Goal: Task Accomplishment & Management: Complete application form

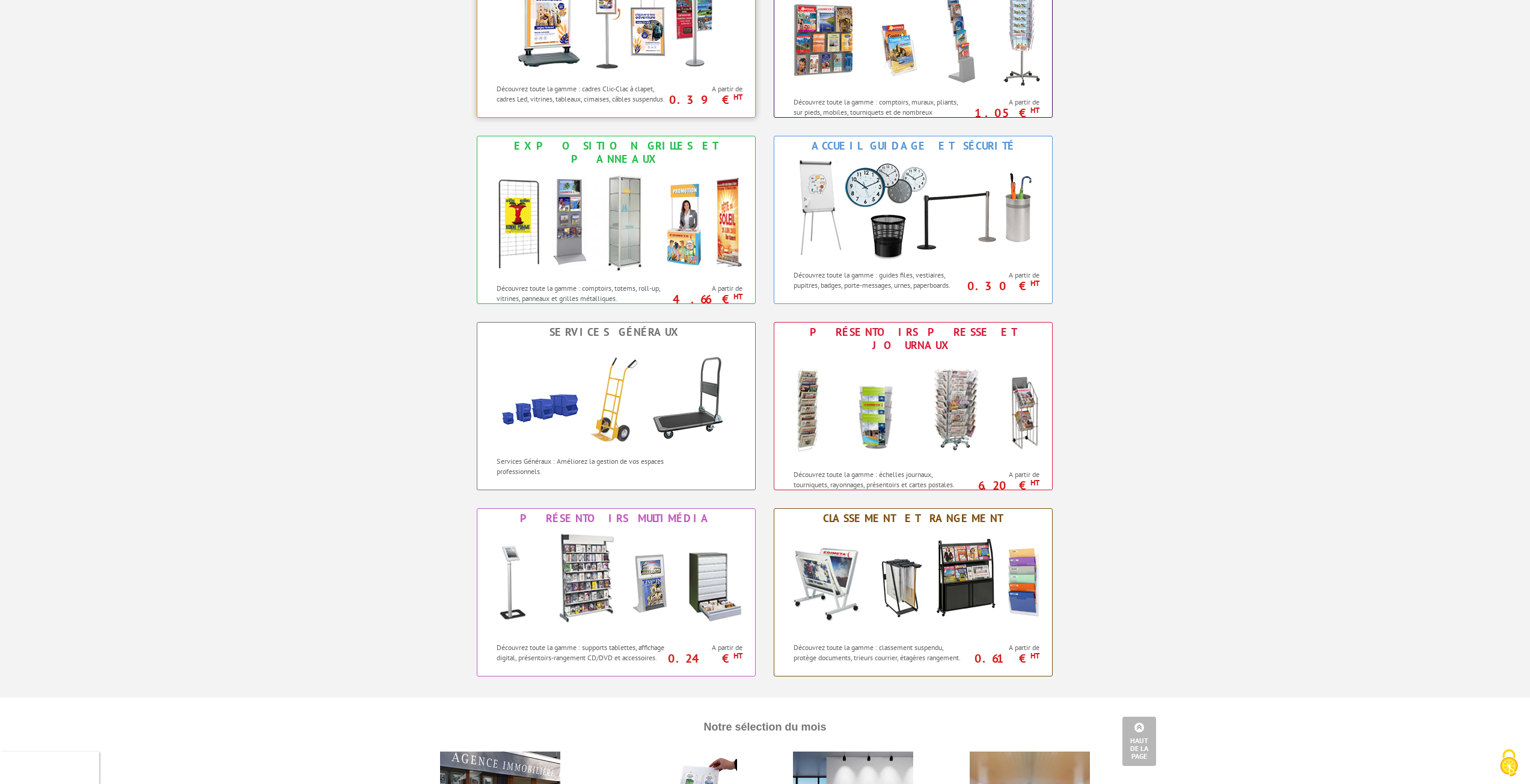
scroll to position [601, 0]
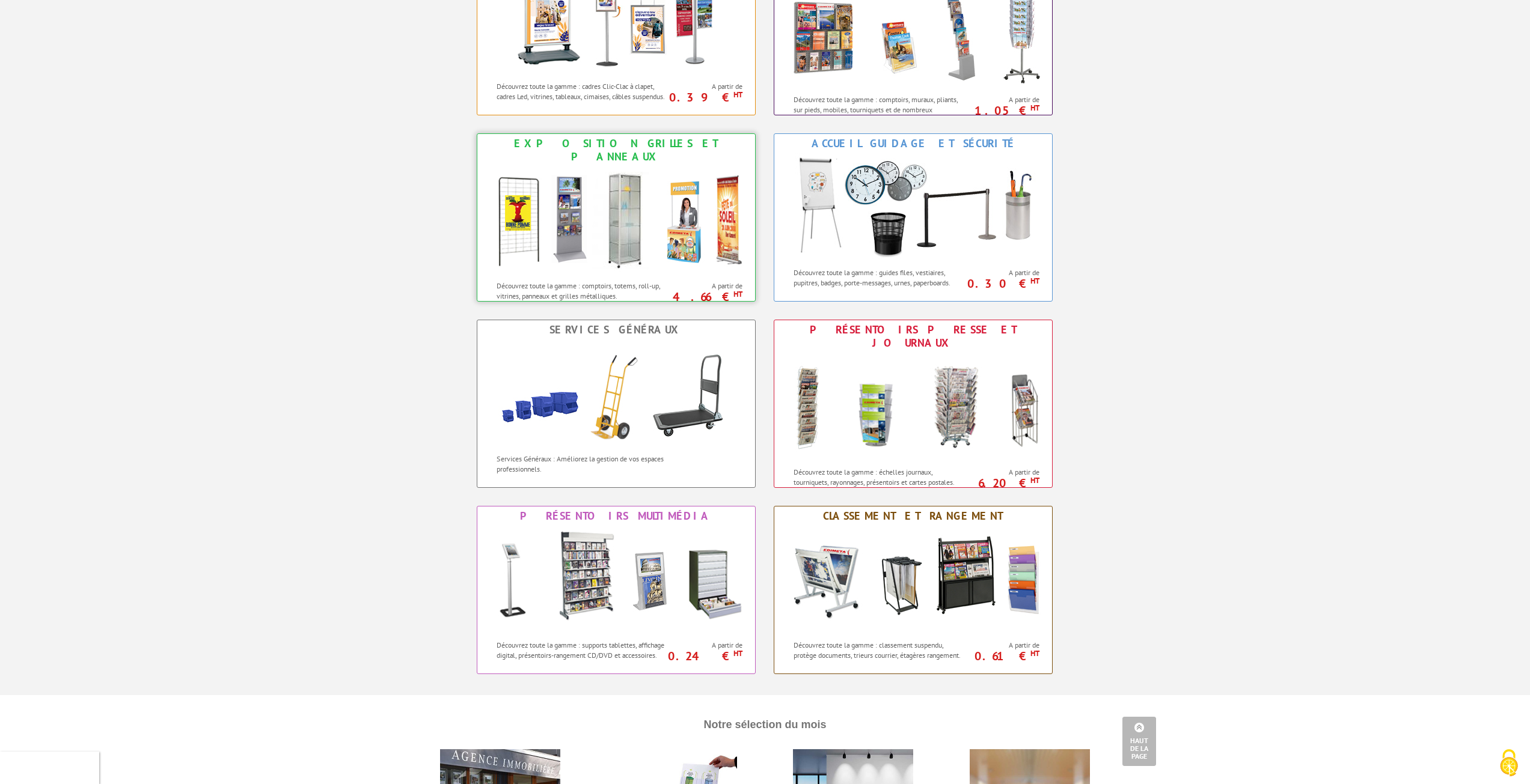
click at [516, 208] on img at bounding box center [616, 221] width 264 height 109
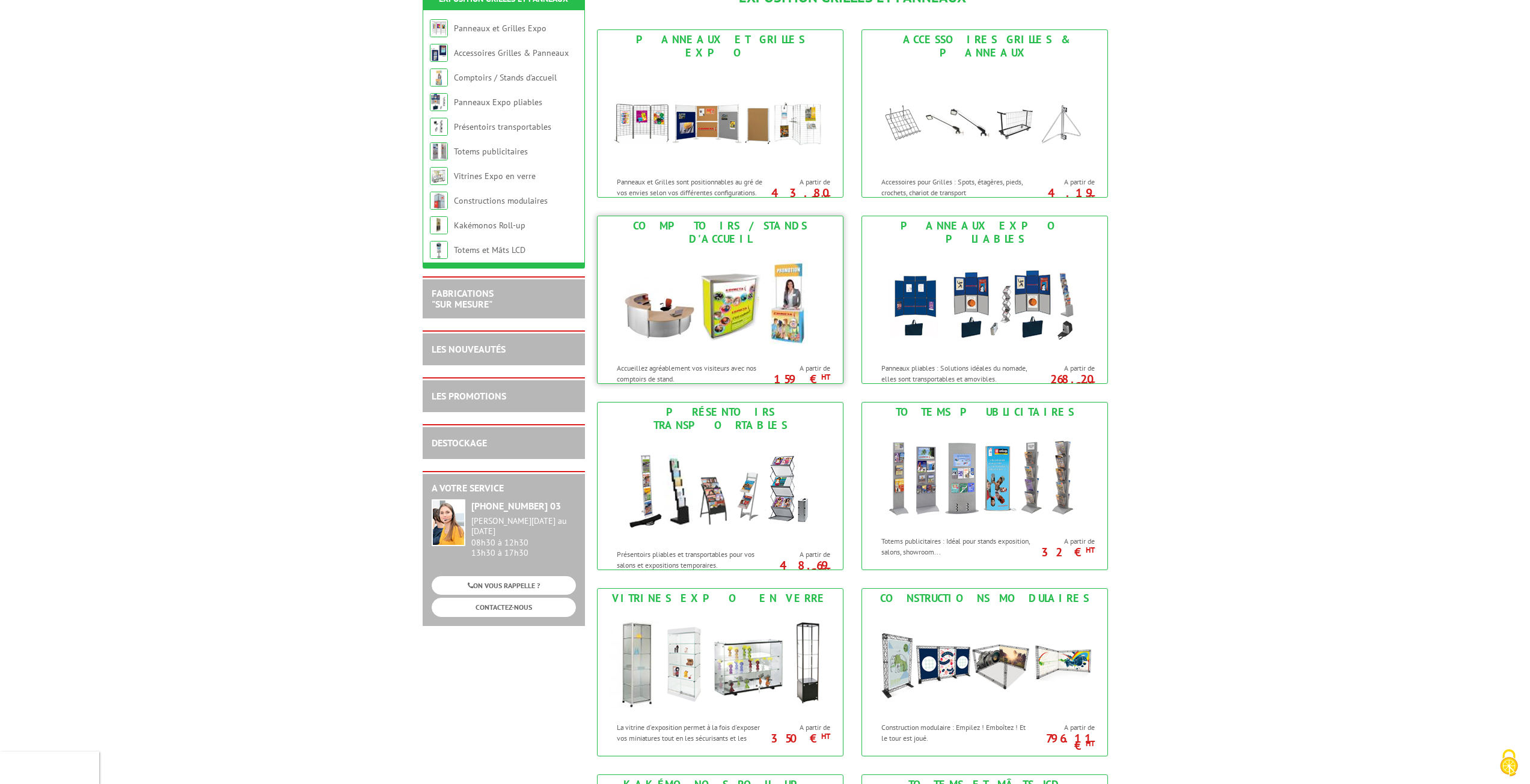
scroll to position [180, 0]
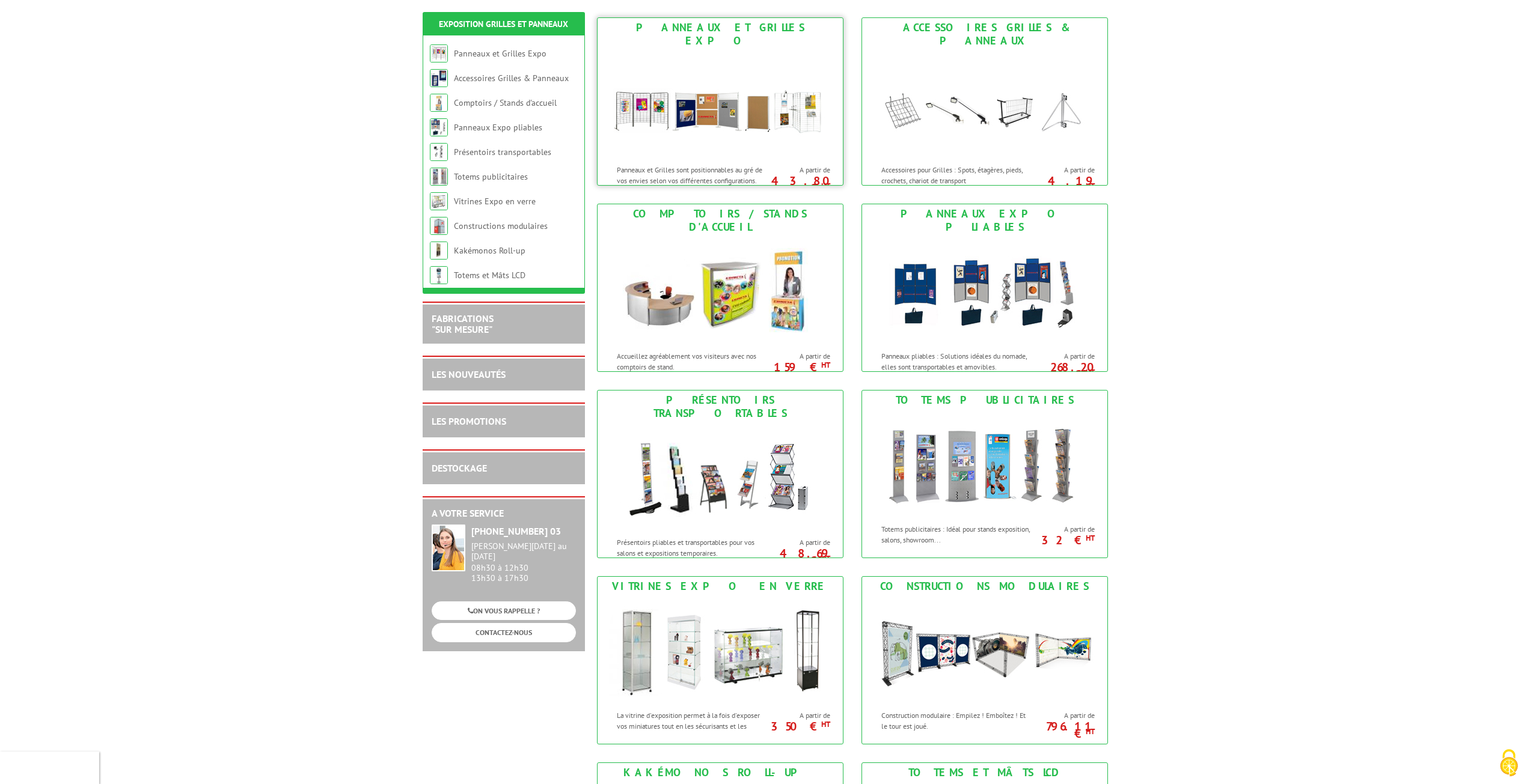
click at [647, 99] on img at bounding box center [720, 105] width 222 height 109
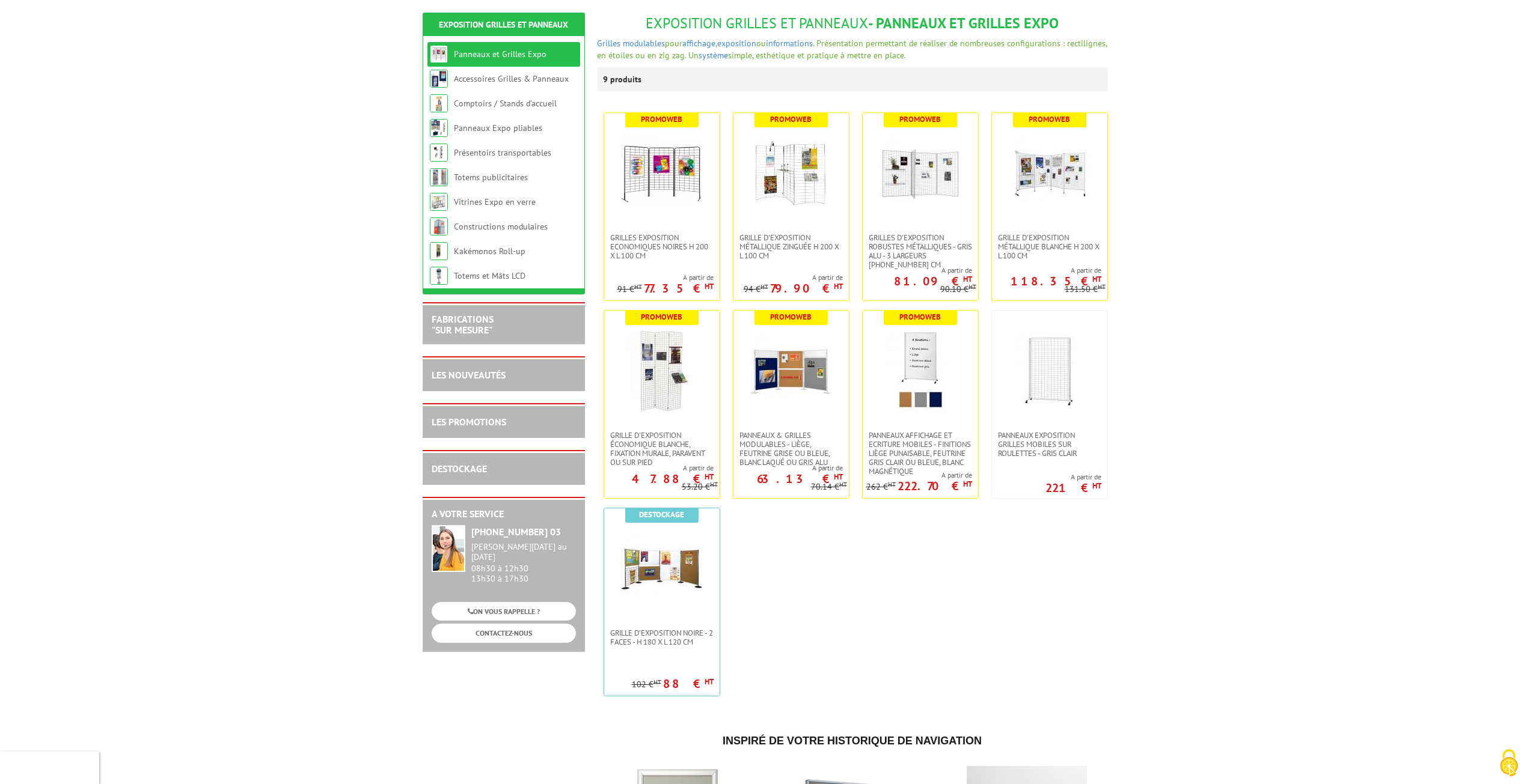
scroll to position [180, 0]
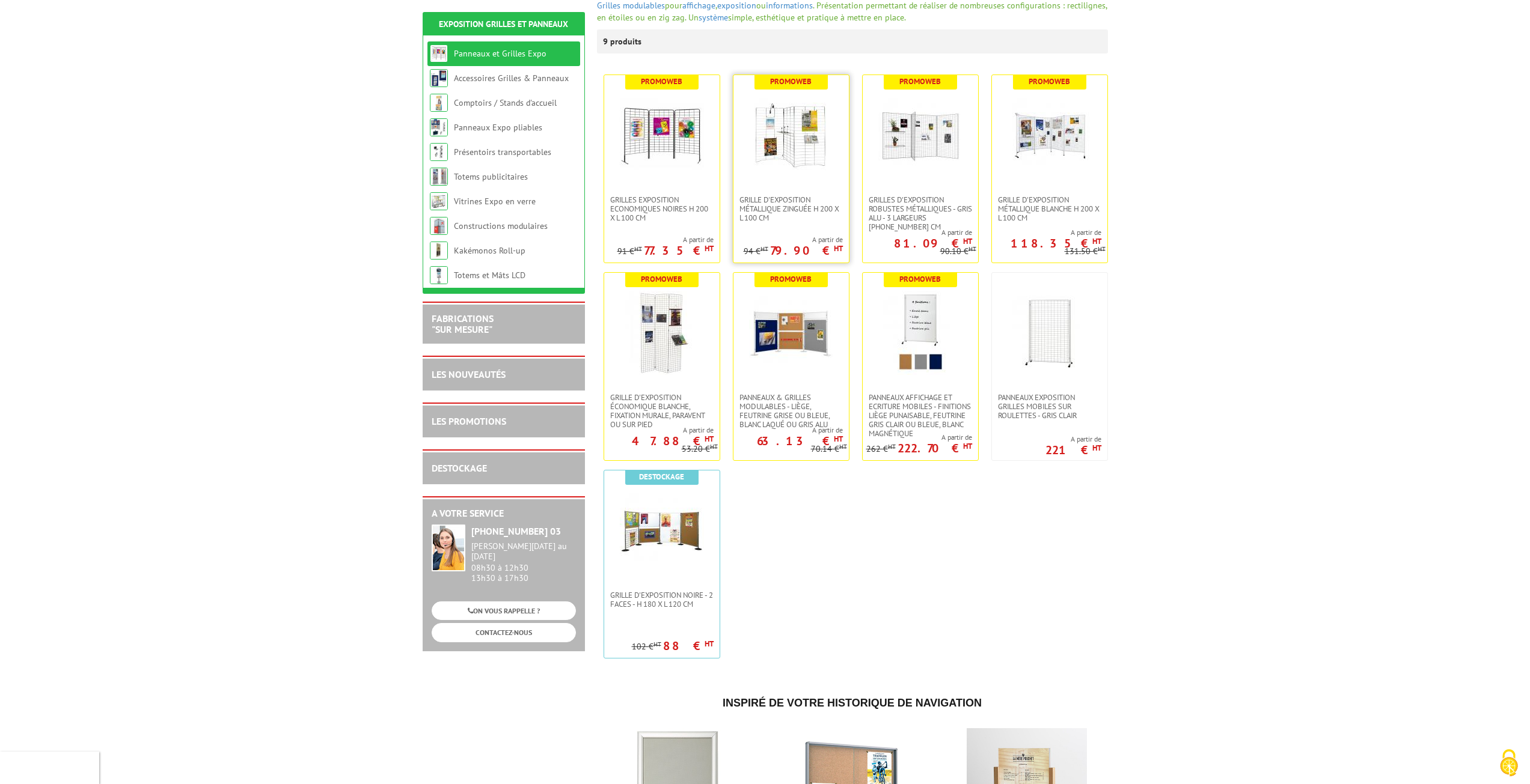
click at [792, 176] on img at bounding box center [790, 135] width 84 height 84
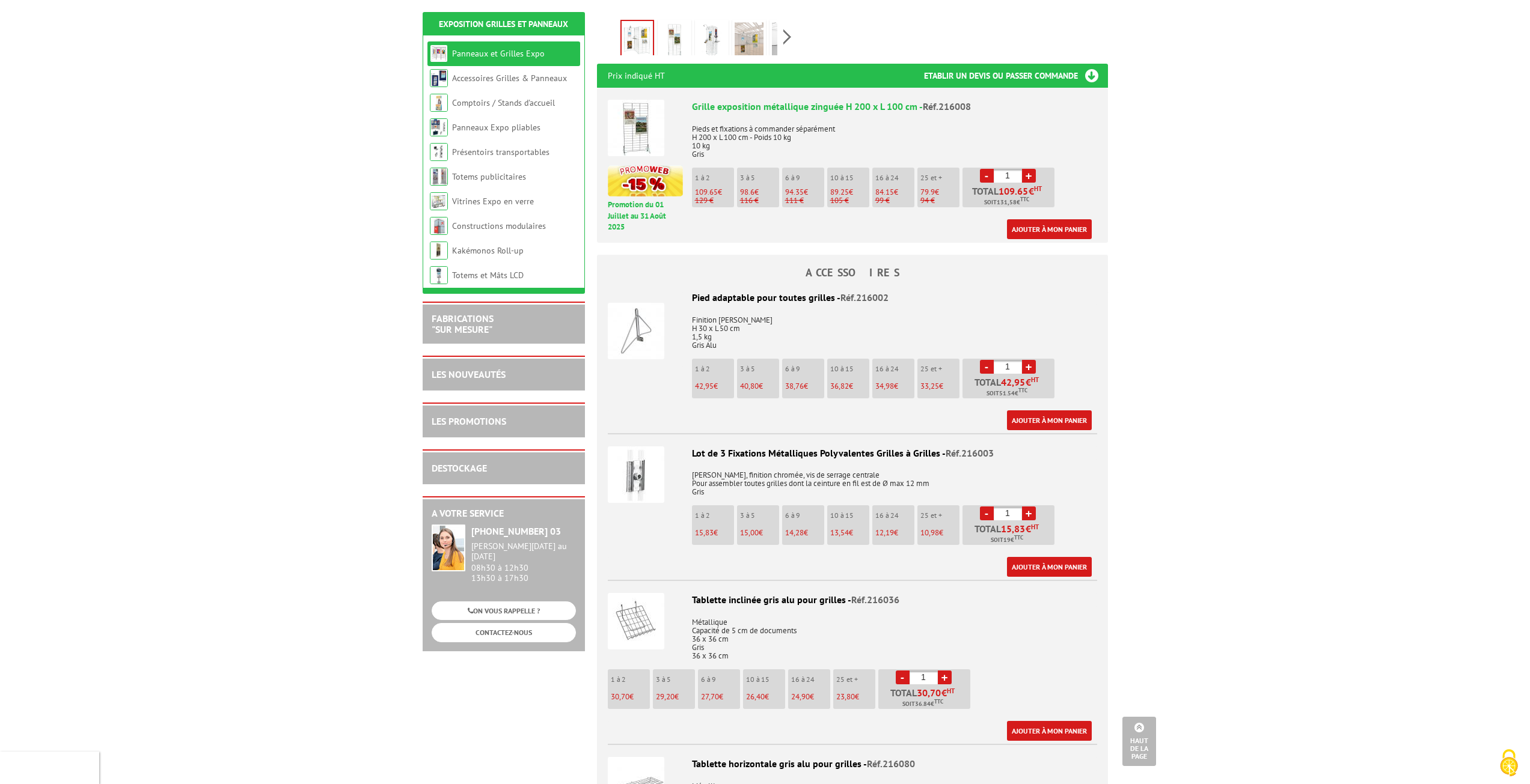
scroll to position [481, 0]
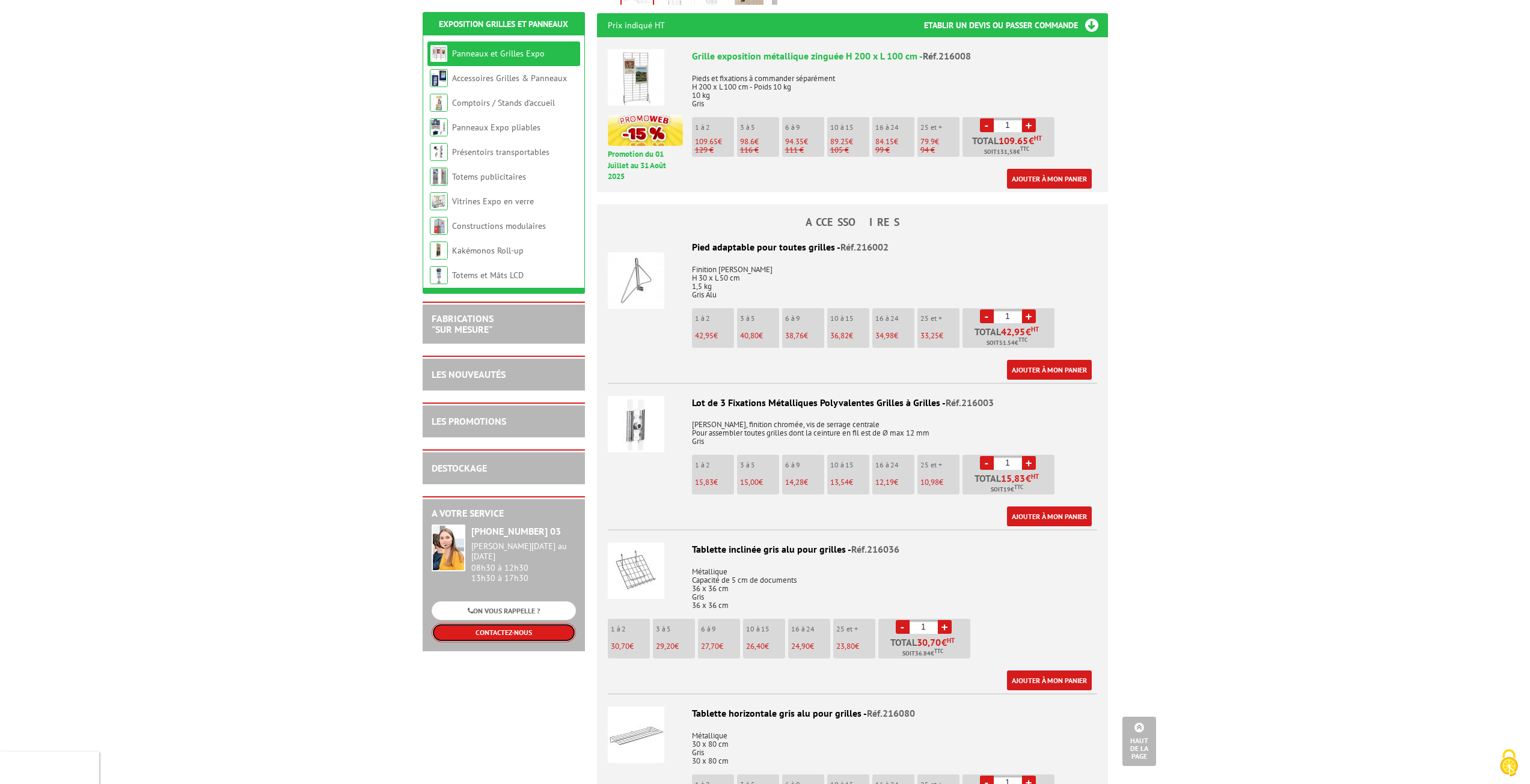
click at [515, 628] on link "CONTACTEZ-NOUS" at bounding box center [504, 632] width 145 height 19
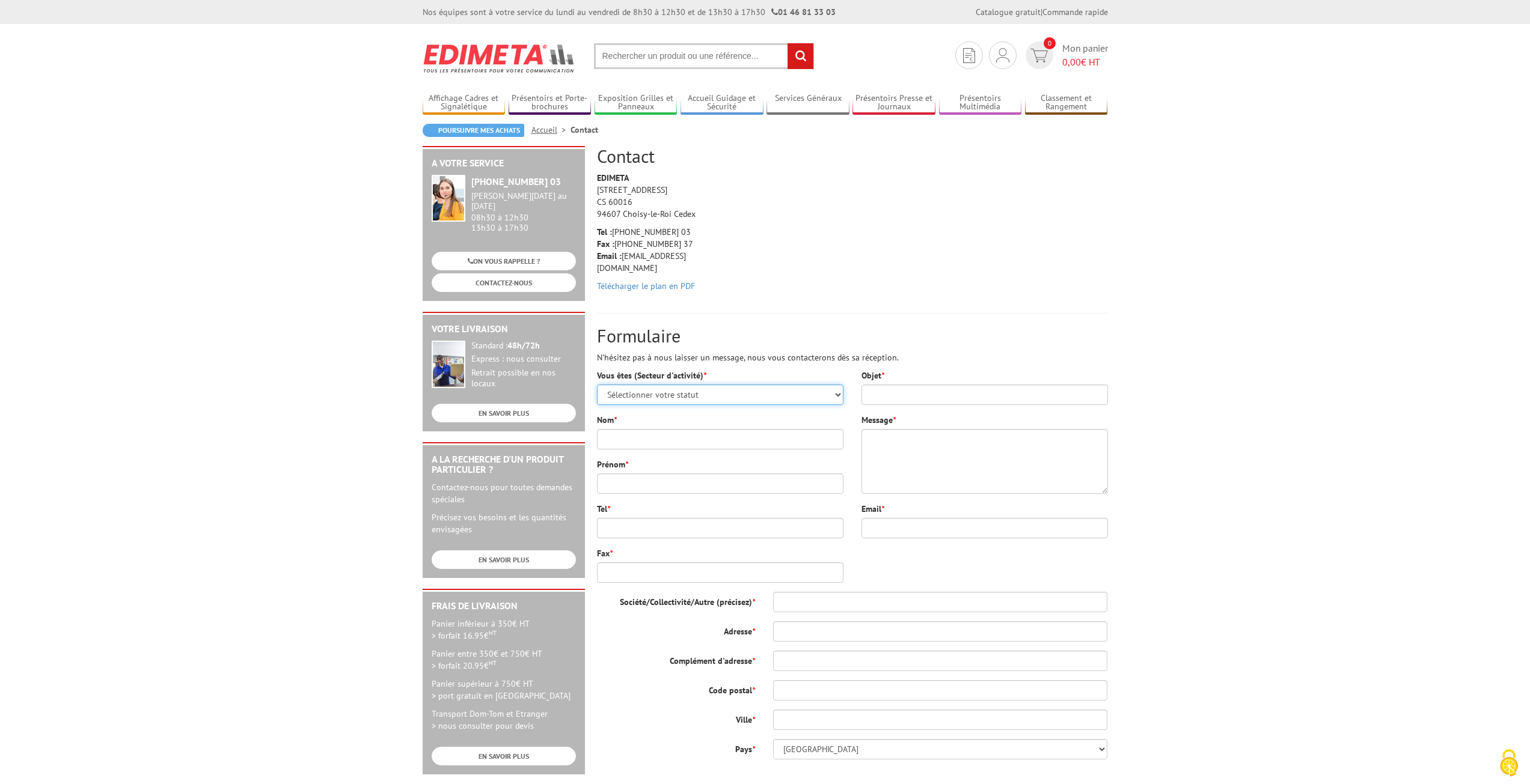
click at [836, 392] on select "Sélectionner votre statut Administrations et collectivités Magasins et commerce…" at bounding box center [720, 394] width 247 height 21
click at [597, 384] on select "Sélectionner votre statut Administrations et collectivités Magasins et commerce…" at bounding box center [720, 394] width 247 height 21
click at [631, 437] on input "Nom *" at bounding box center [720, 439] width 247 height 21
type input "CONAN"
type input "[PERSON_NAME]"
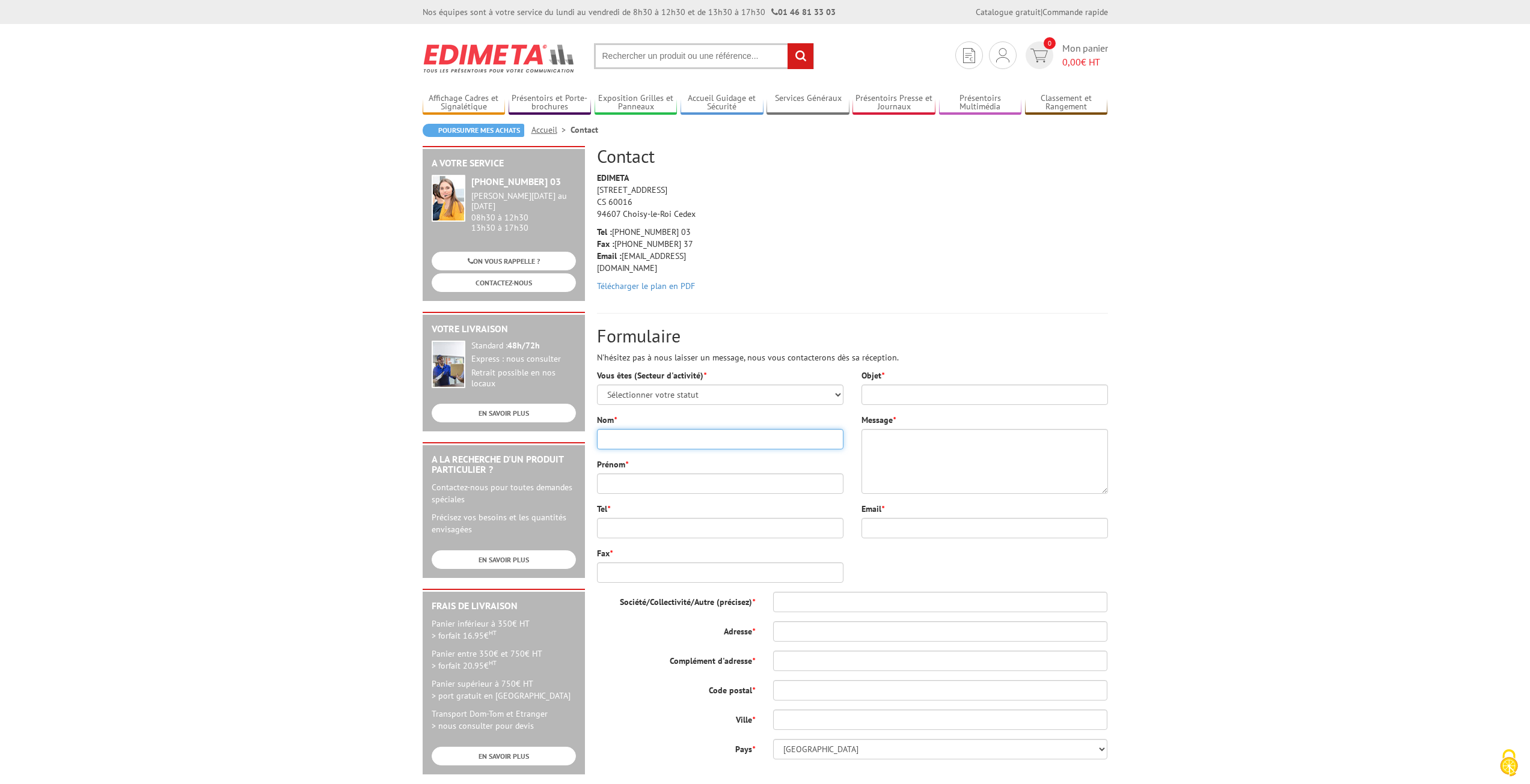
type input "0608490176"
type input "[PERSON_NAME][EMAIL_ADDRESS][DOMAIN_NAME]"
type input "[STREET_ADDRESS] -"
type input "91570"
type input "BIEVRES"
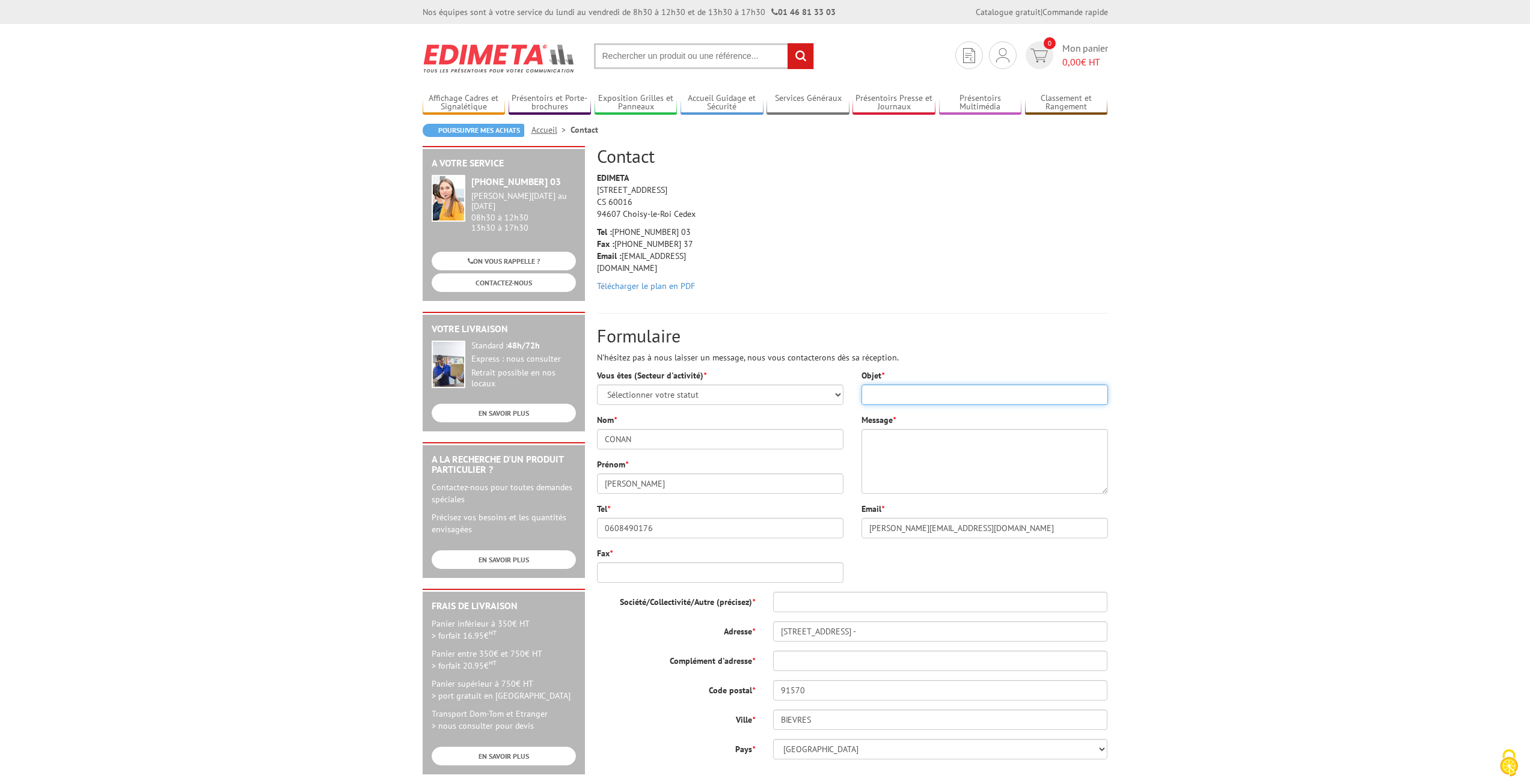
click at [882, 396] on input "Objet *" at bounding box center [985, 394] width 247 height 21
type input "Devis"
click at [876, 442] on textarea "Message *" at bounding box center [985, 462] width 247 height 65
click at [913, 468] on textarea "Nous sommes une association. Je voudrais recevoir un devis pour: 6 grilles" at bounding box center [985, 462] width 247 height 65
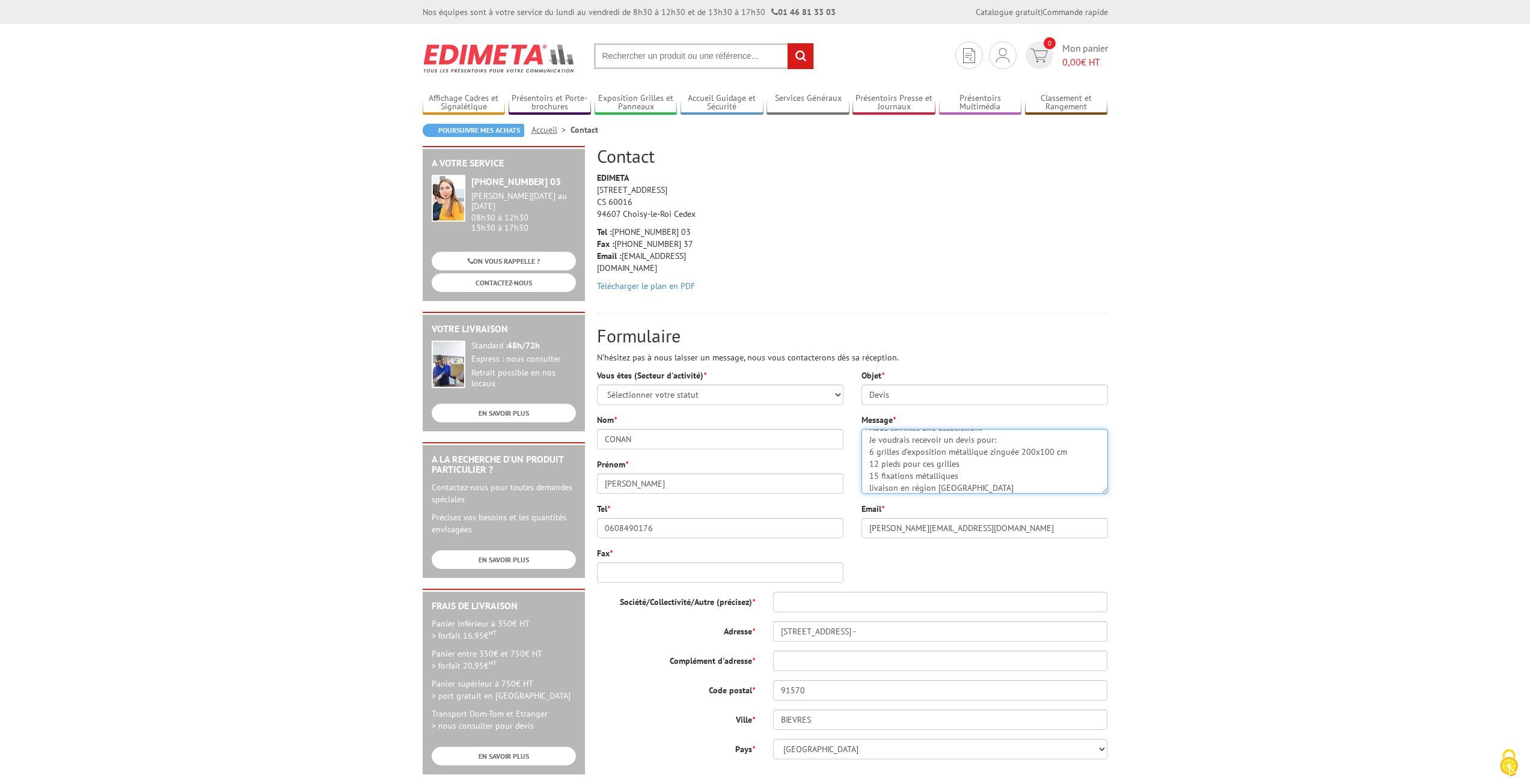
click at [877, 490] on textarea "Nous sommes une association. Je voudrais recevoir un devis pour: 6 grilles d'ex…" at bounding box center [985, 462] width 247 height 65
click at [990, 487] on textarea "Nous sommes une association. Je voudrais recevoir un devis pour: 6 grilles d'ex…" at bounding box center [985, 462] width 247 height 65
type textarea "Nous sommes une association. Je voudrais recevoir un devis pour: 6 grilles d'ex…"
drag, startPoint x: 867, startPoint y: 528, endPoint x: 968, endPoint y: 534, distance: 101.2
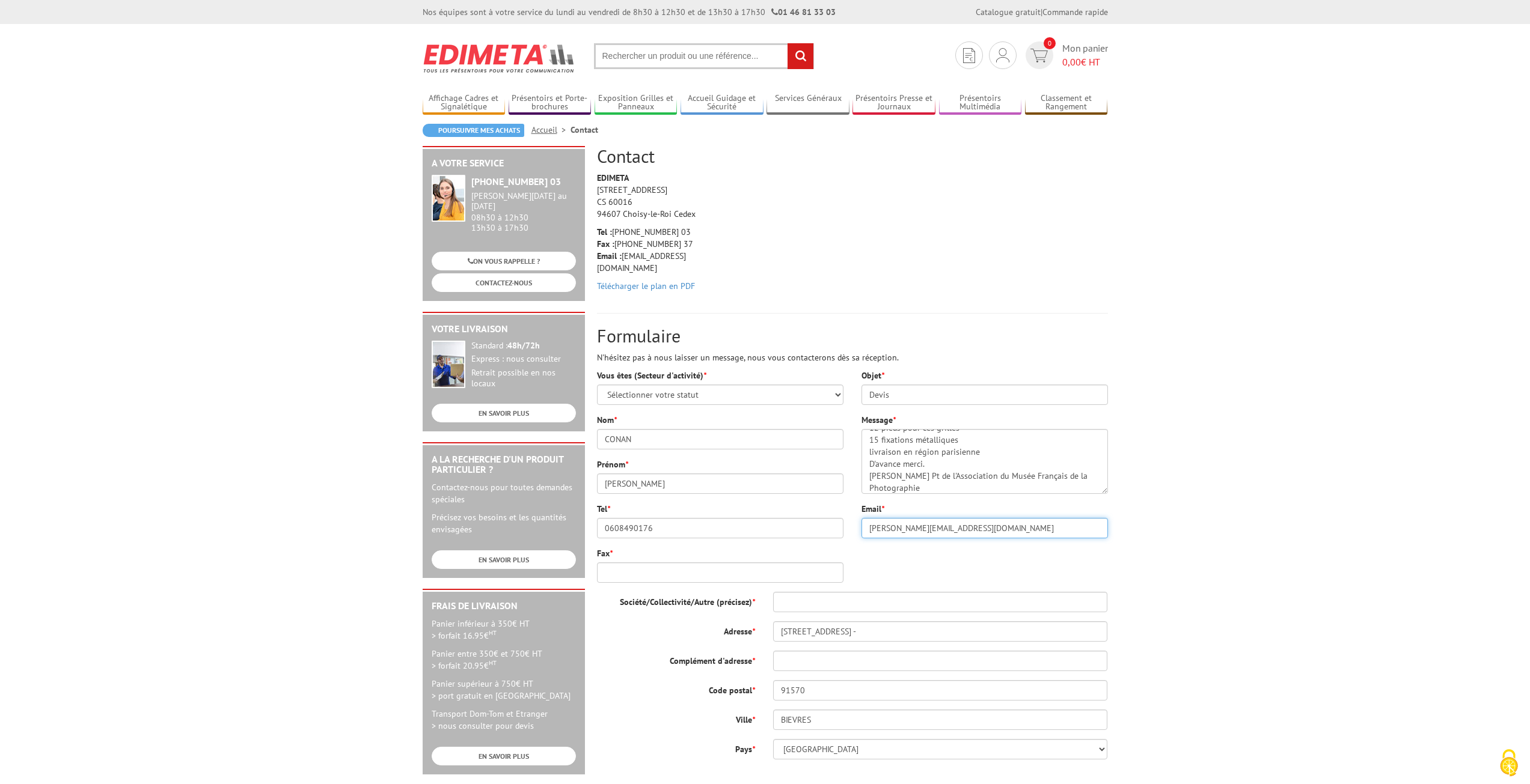
click at [968, 534] on input "joel.conan44@orange.fr" at bounding box center [985, 528] width 247 height 21
type input "jconan@asso-photo-bievres.com"
click at [789, 602] on input "Société/Collectivité/Autre (précisez) *" at bounding box center [940, 602] width 335 height 21
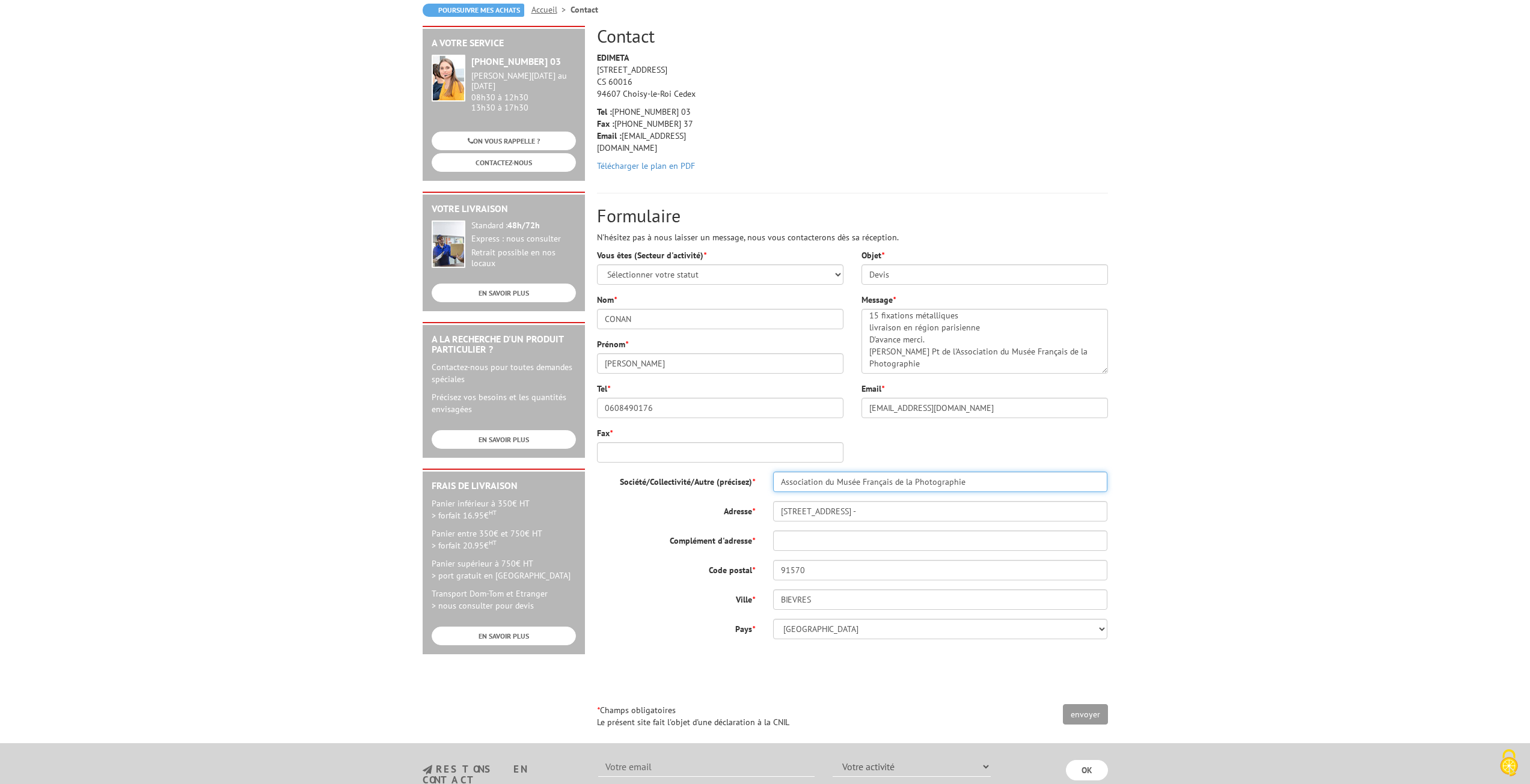
scroll to position [180, 0]
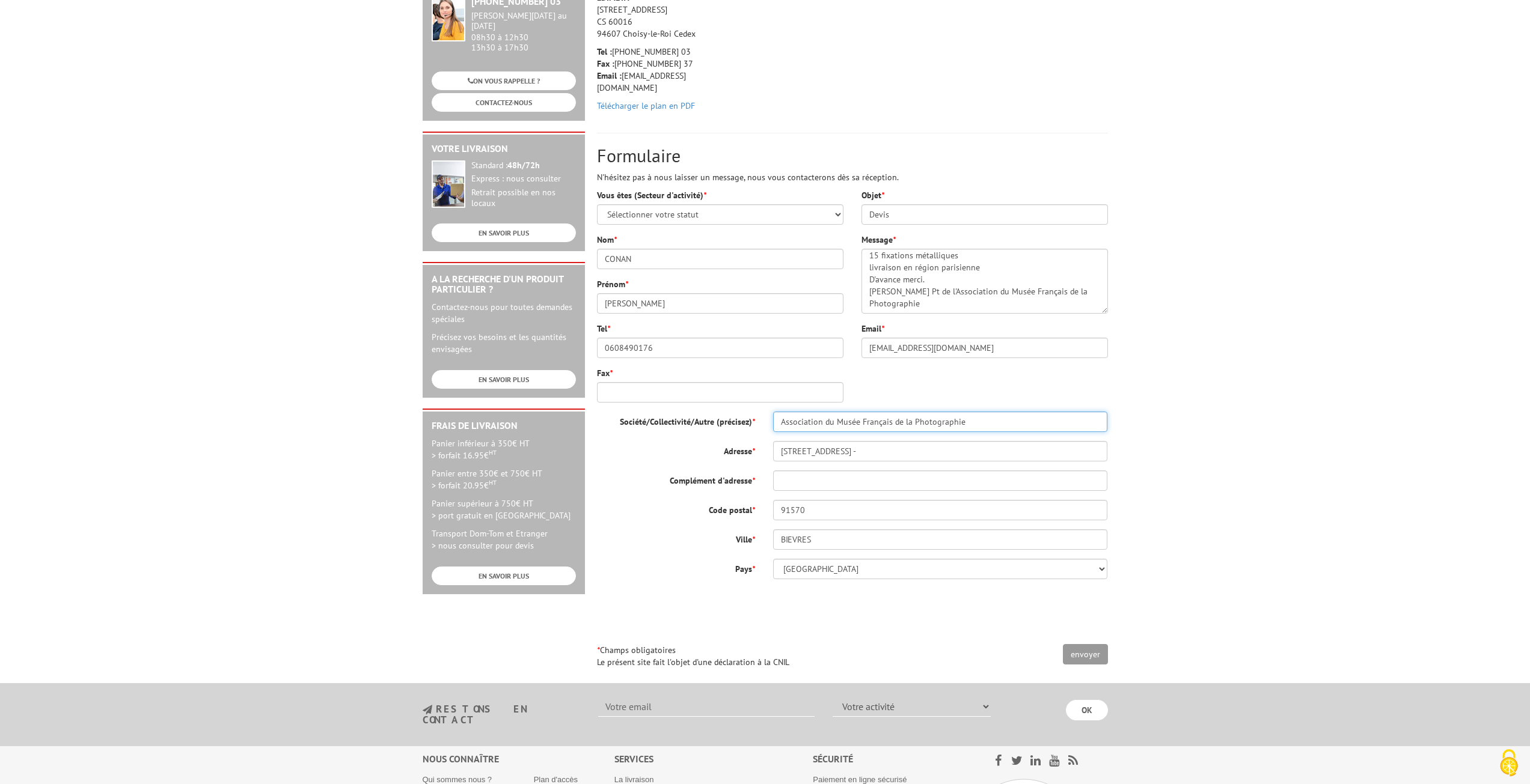
type input "Association du Musée Français de la Photographie"
click at [908, 293] on textarea "Nous sommes une association. Je voudrais recevoir un devis pour: 6 grilles d'ex…" at bounding box center [985, 281] width 247 height 65
type textarea "Nous sommes une association. Je voudrais recevoir un devis pour: 6 grilles d'ex…"
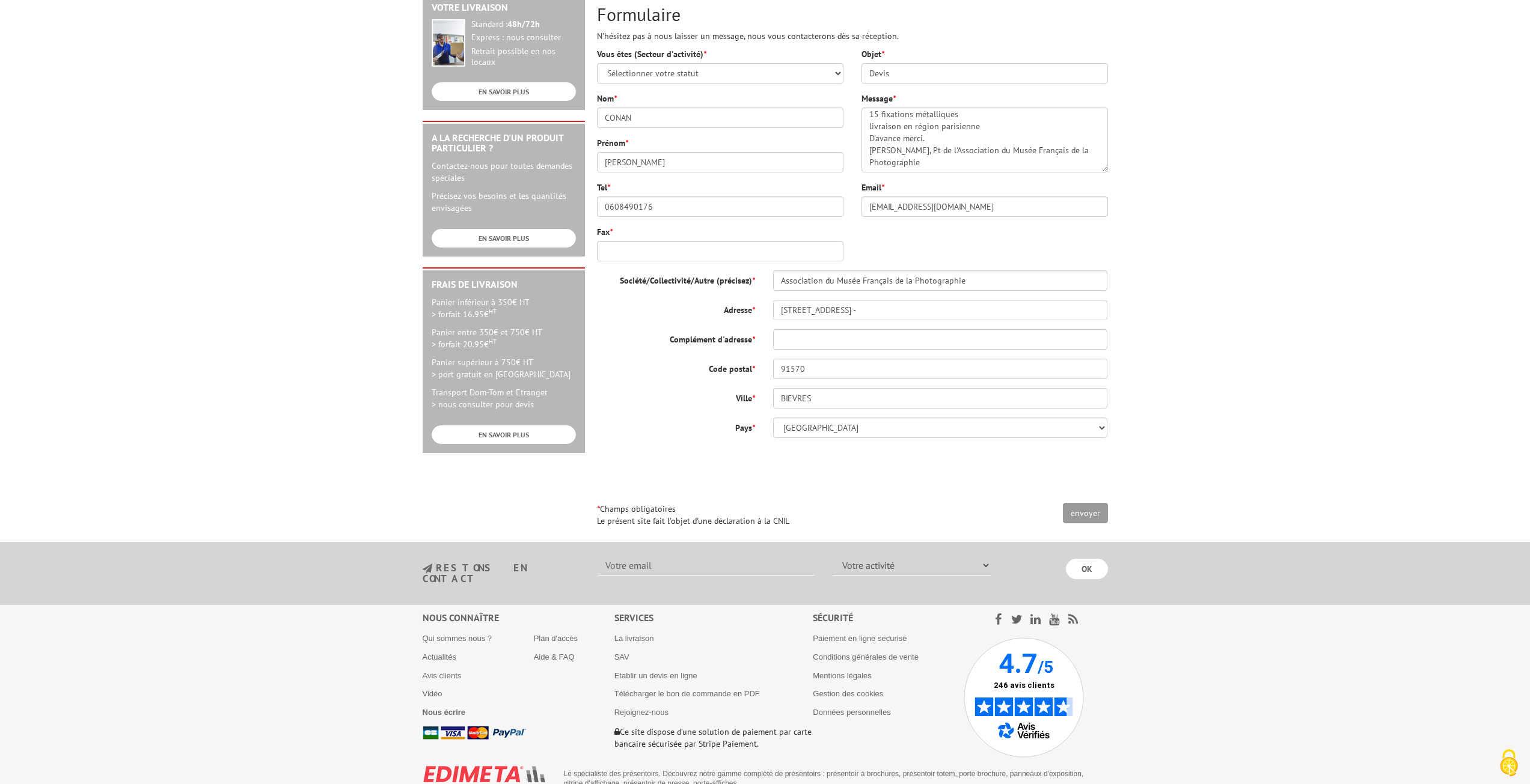
scroll to position [348, 0]
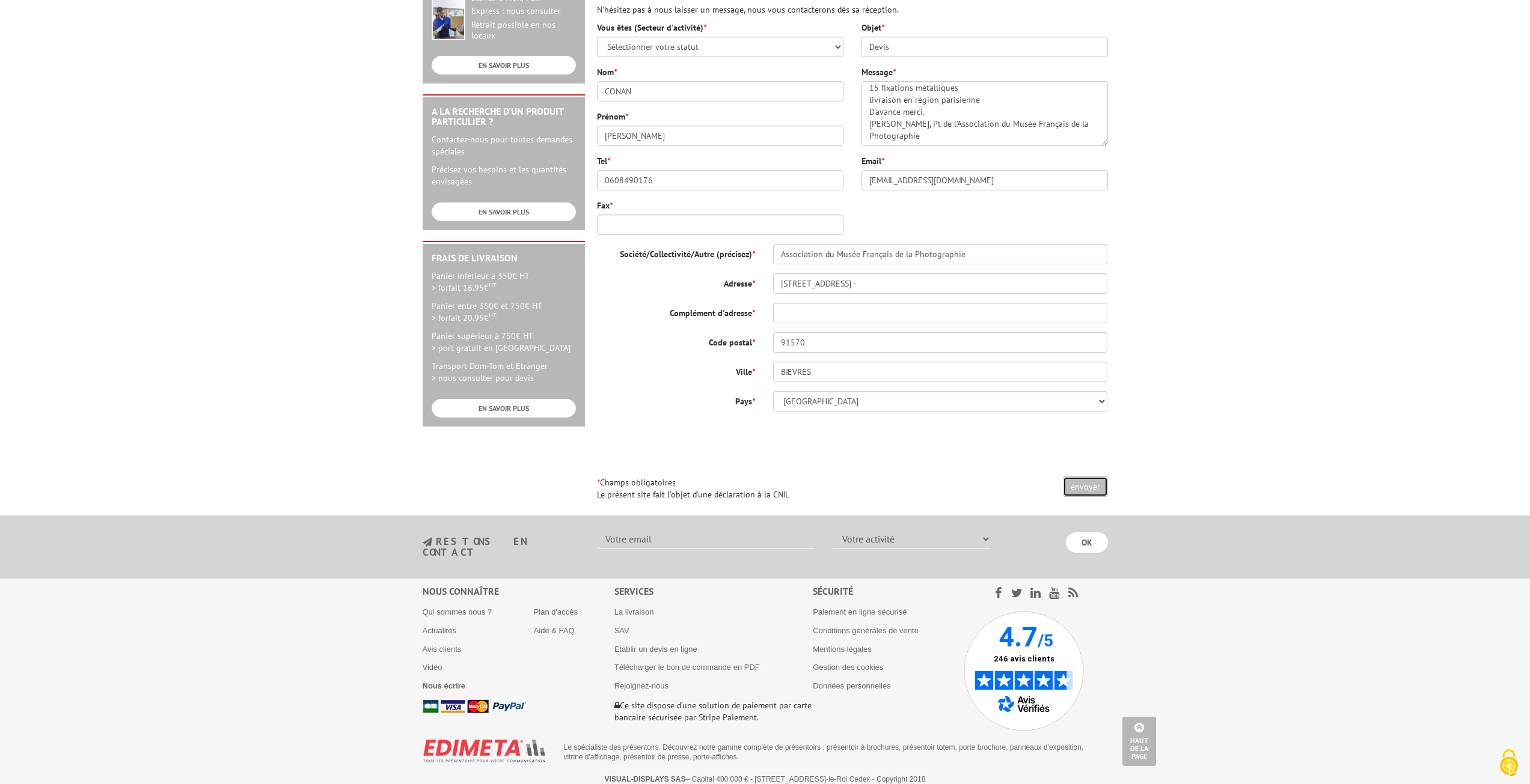
click at [1084, 485] on input "envoyer" at bounding box center [1085, 486] width 45 height 21
click at [789, 307] on input "Complément d'adresse *" at bounding box center [940, 313] width 335 height 21
click at [607, 223] on input "Fax *" at bounding box center [720, 224] width 247 height 21
type input "0"
click at [789, 313] on input "Complément d'adresse *" at bounding box center [940, 313] width 335 height 21
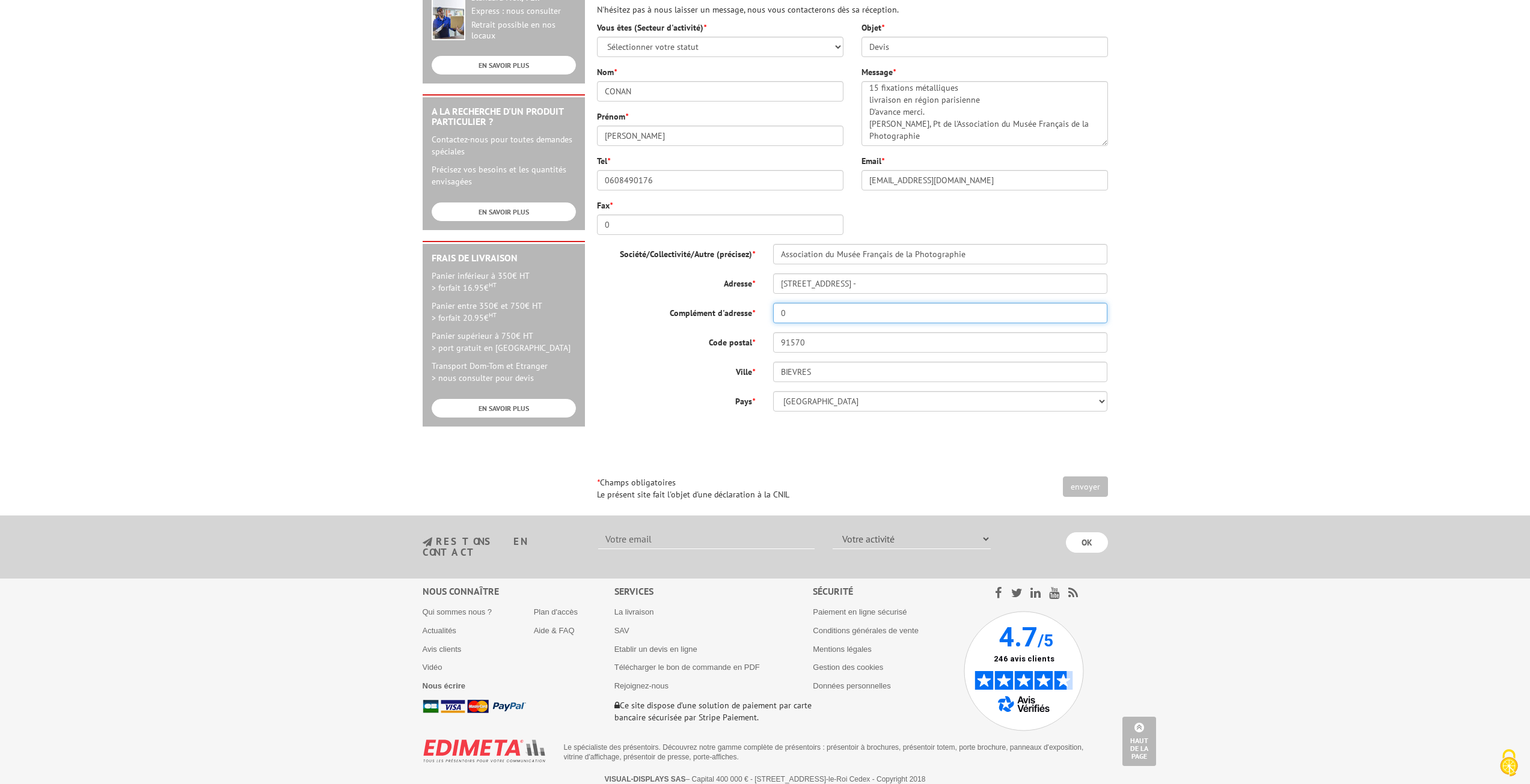
type input "0"
click at [1082, 486] on input "envoyer" at bounding box center [1085, 486] width 45 height 21
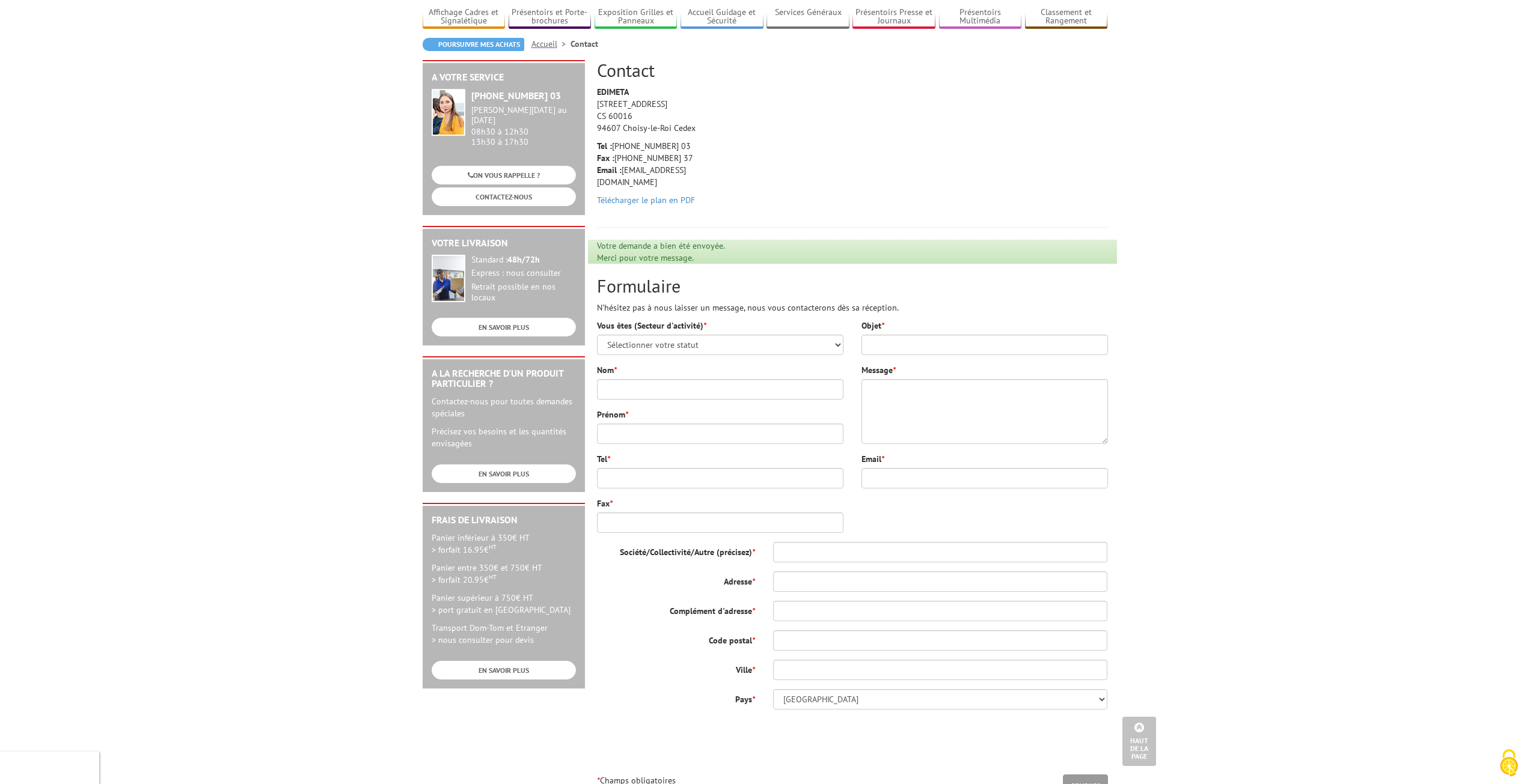
scroll to position [83, 0]
